Goal: Task Accomplishment & Management: Manage account settings

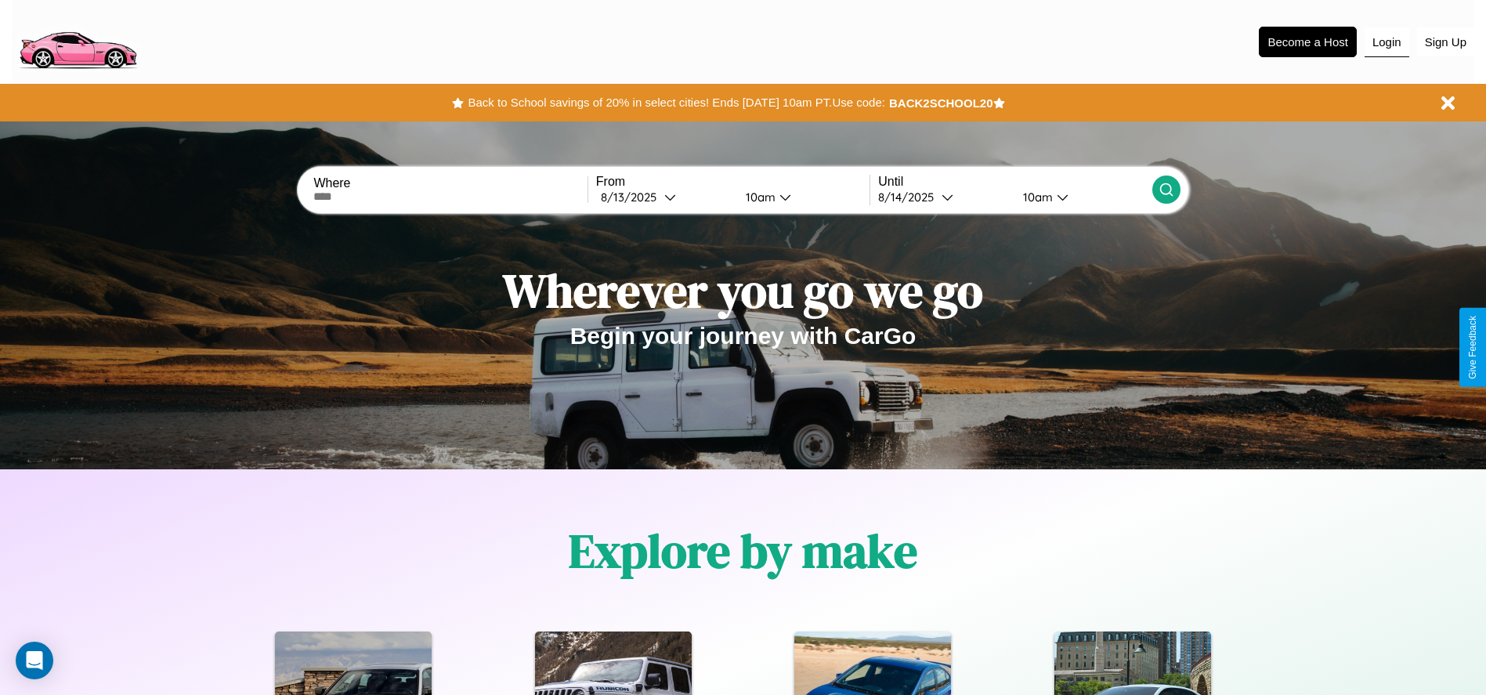
click at [1387, 42] on button "Login" at bounding box center [1387, 42] width 45 height 30
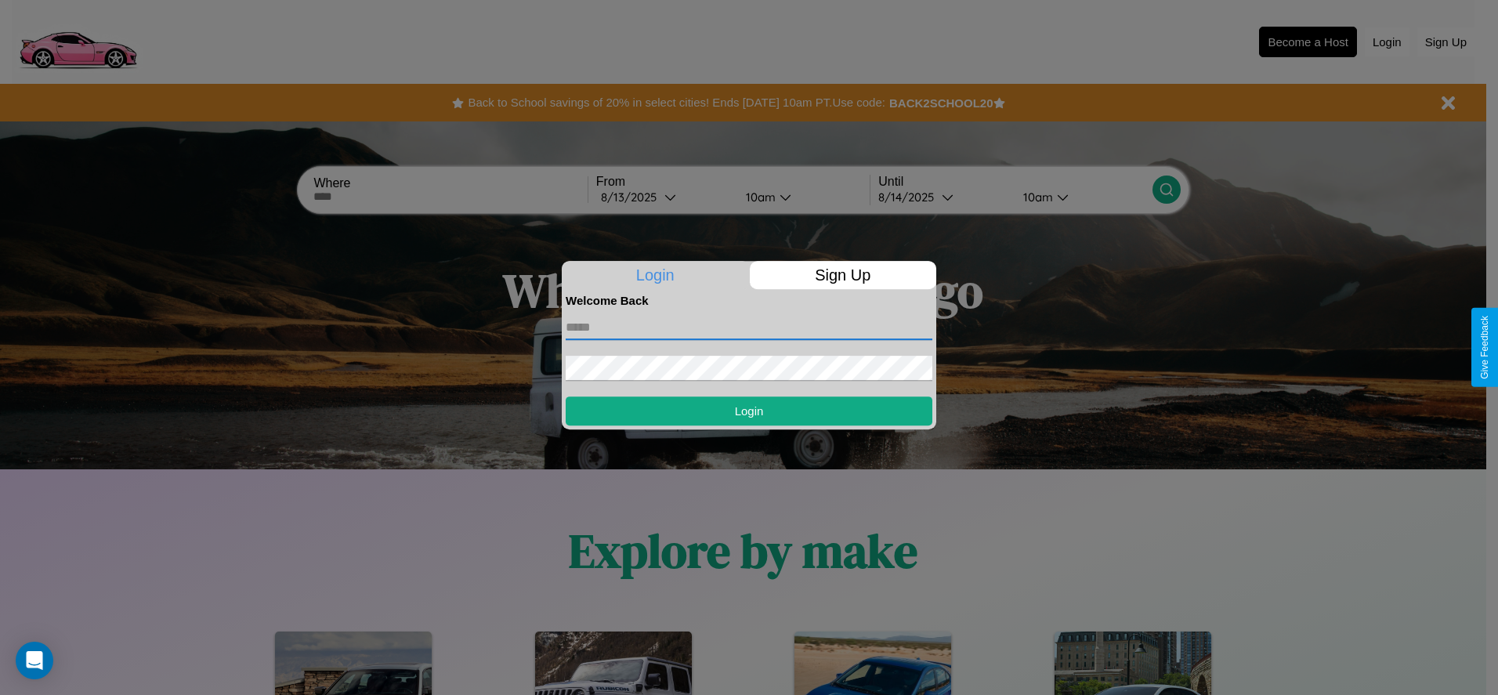
click at [749, 327] on input "text" at bounding box center [749, 327] width 367 height 25
type input "**********"
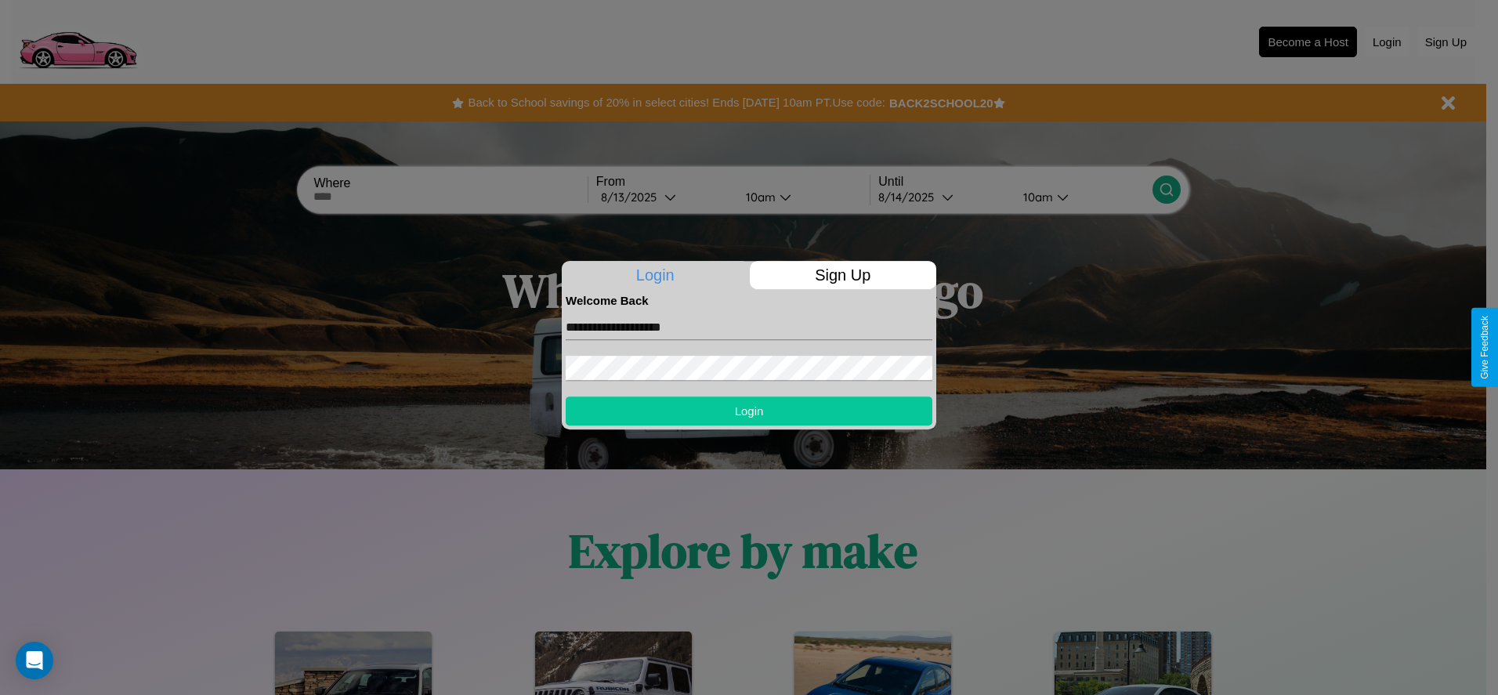
click at [749, 411] on button "Login" at bounding box center [749, 410] width 367 height 29
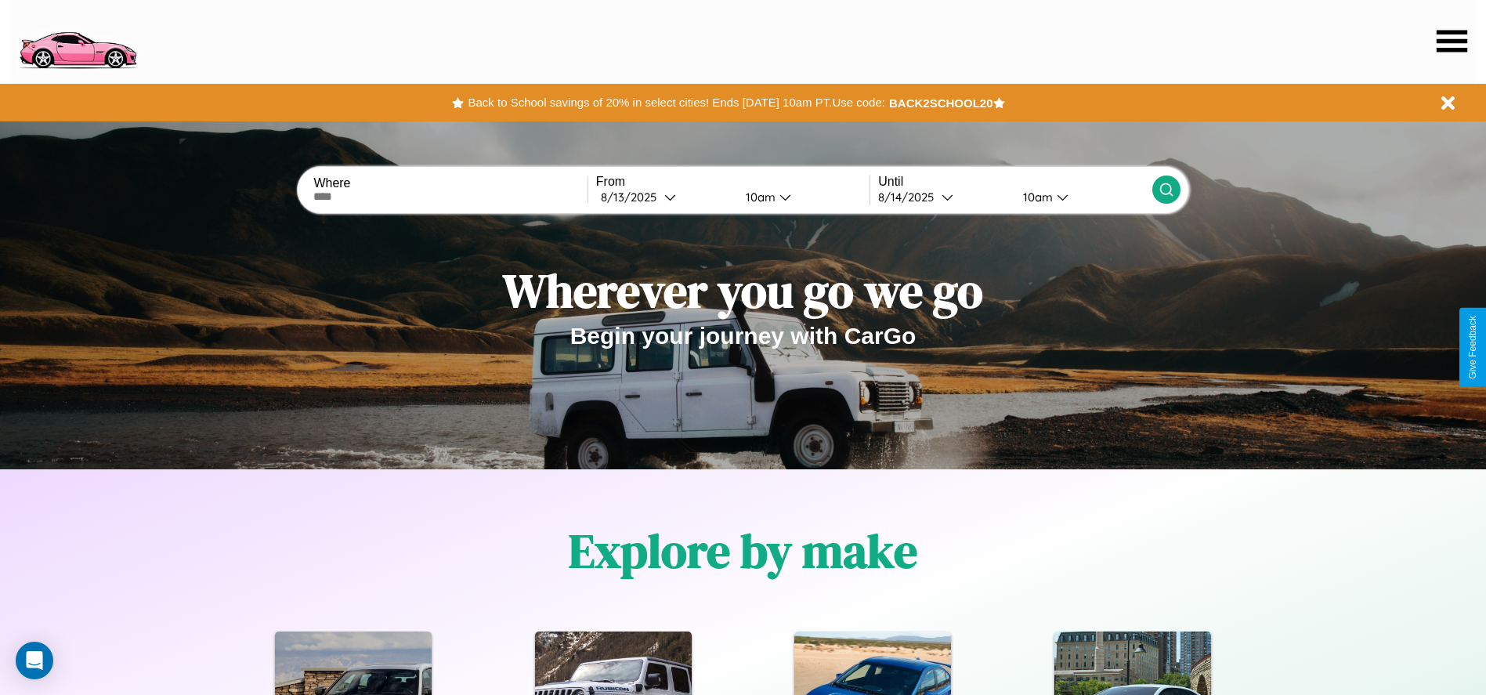
click at [1452, 41] on icon at bounding box center [1452, 41] width 31 height 22
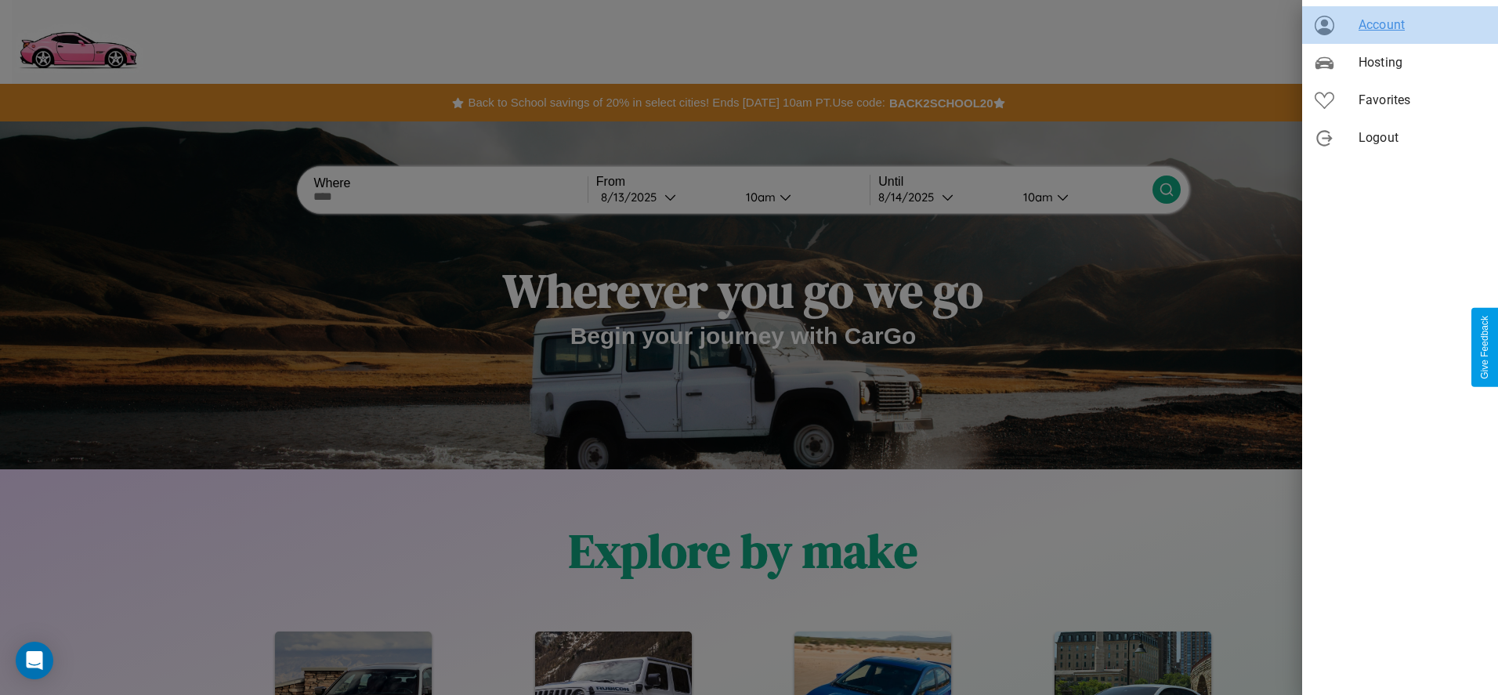
click at [1400, 25] on span "Account" at bounding box center [1422, 25] width 127 height 19
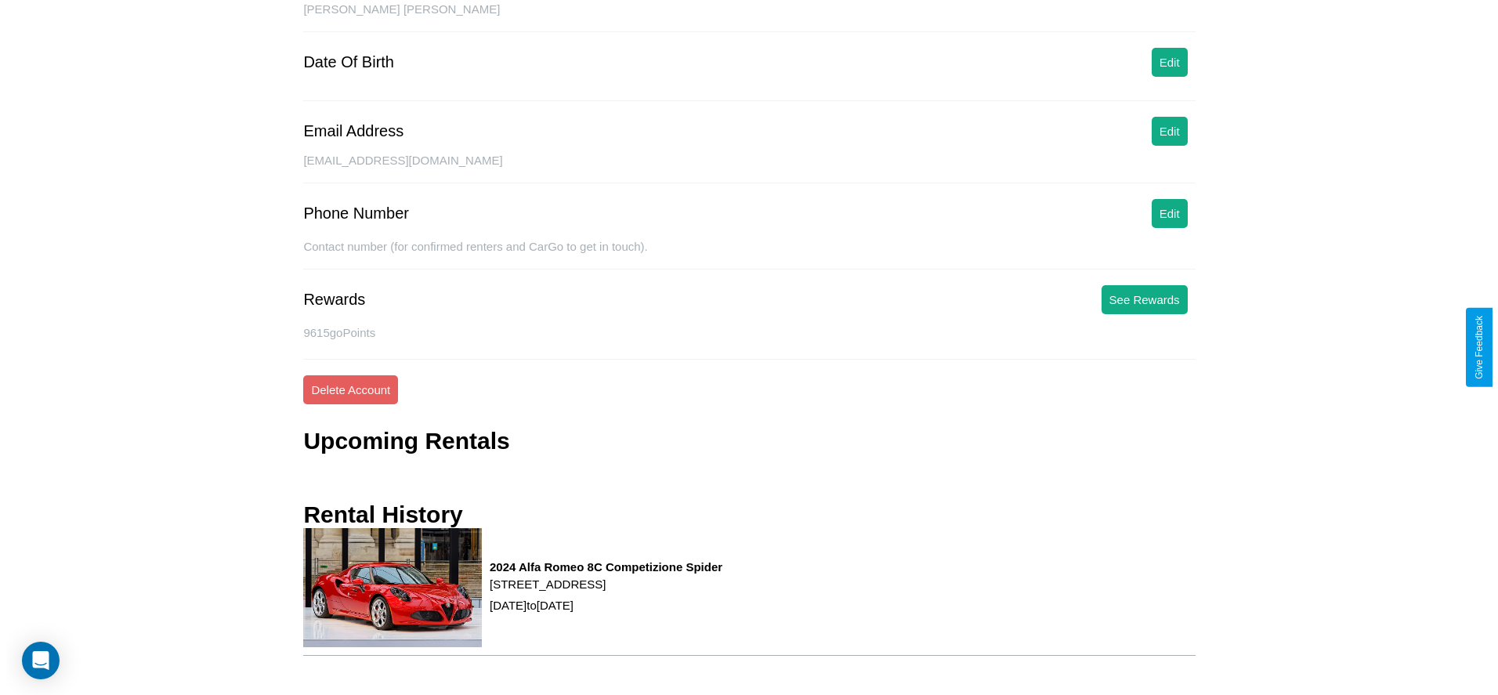
scroll to position [190, 0]
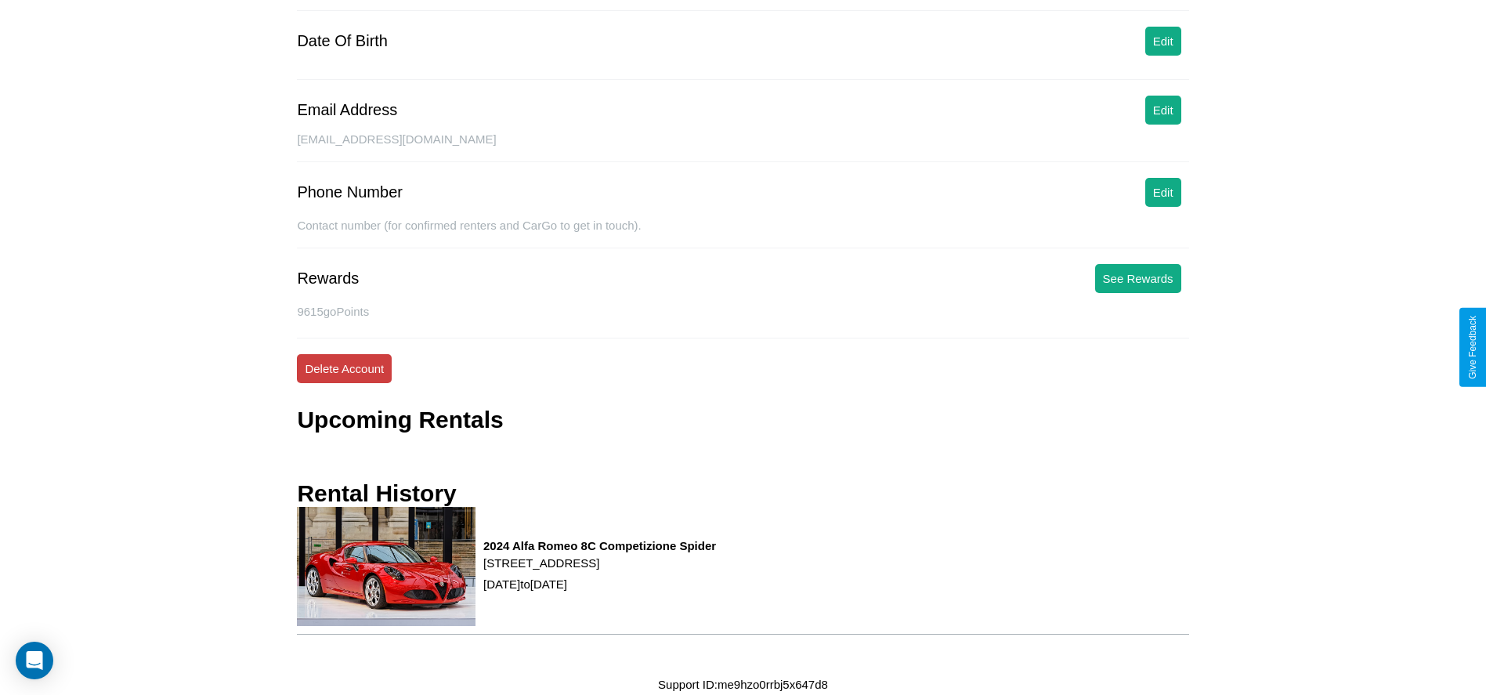
click at [344, 368] on button "Delete Account" at bounding box center [344, 368] width 95 height 29
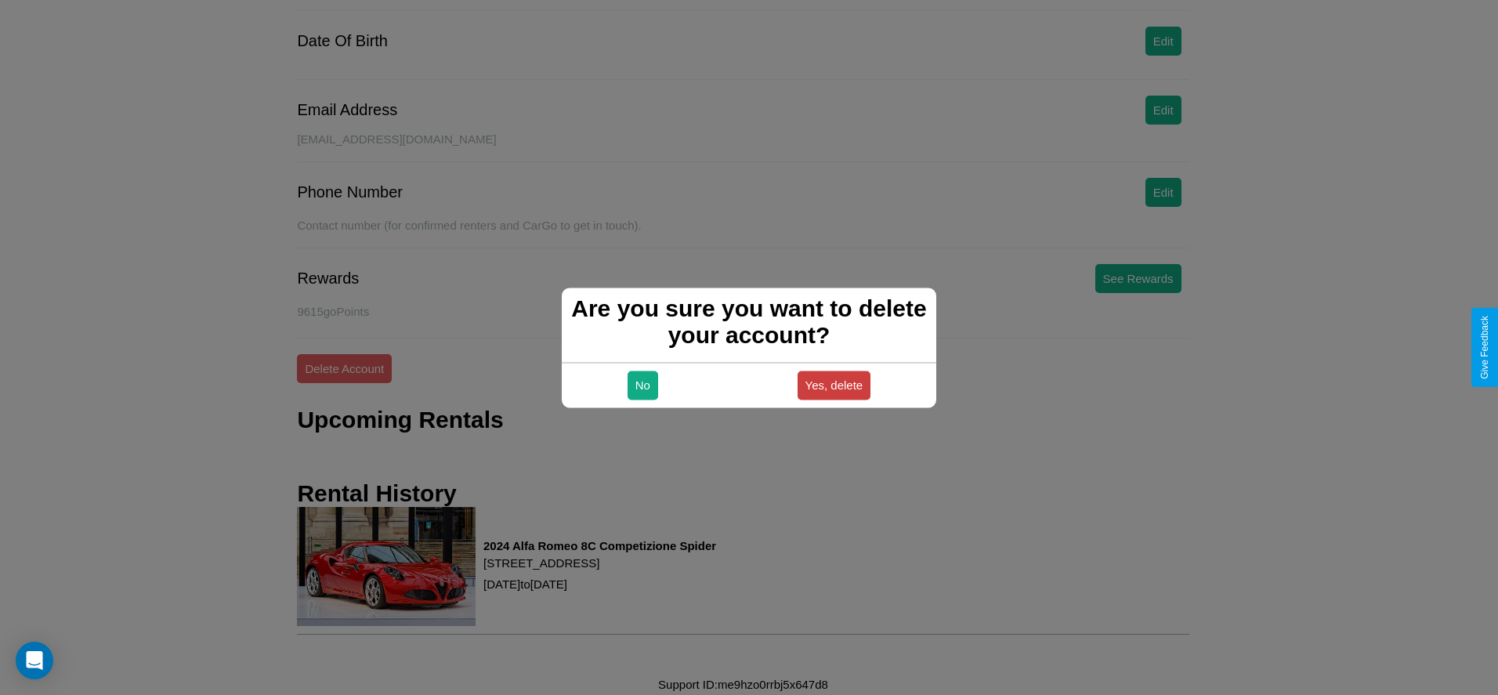
click at [834, 385] on button "Yes, delete" at bounding box center [835, 385] width 74 height 29
